Goal: Task Accomplishment & Management: Use online tool/utility

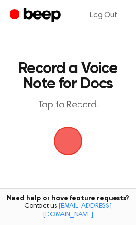
click at [71, 136] on span "button" at bounding box center [68, 140] width 27 height 27
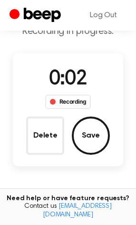
scroll to position [60, 0]
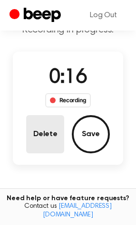
click at [54, 139] on button "Delete" at bounding box center [45, 134] width 38 height 38
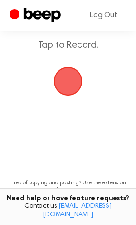
scroll to position [21, 0]
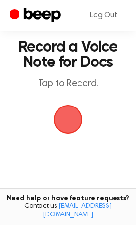
click at [60, 119] on span "button" at bounding box center [68, 119] width 29 height 29
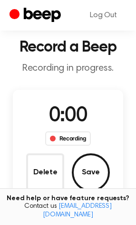
scroll to position [60, 0]
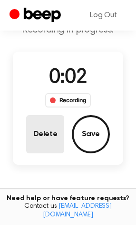
click at [43, 139] on button "Delete" at bounding box center [45, 134] width 38 height 38
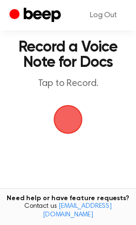
click at [65, 116] on span "button" at bounding box center [68, 119] width 29 height 29
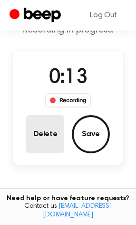
click at [42, 140] on button "Delete" at bounding box center [45, 134] width 38 height 38
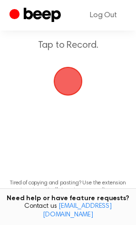
scroll to position [21, 0]
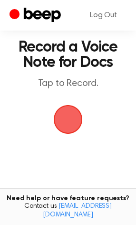
click at [59, 112] on span "button" at bounding box center [68, 119] width 27 height 27
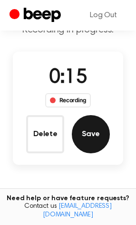
click at [86, 132] on button "Save" at bounding box center [91, 134] width 38 height 38
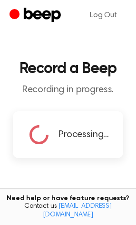
scroll to position [191, 0]
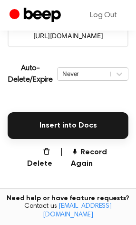
click at [76, 35] on input "[URL][DOMAIN_NAME]" at bounding box center [68, 35] width 121 height 23
